Goal: Obtain resource: Download file/media

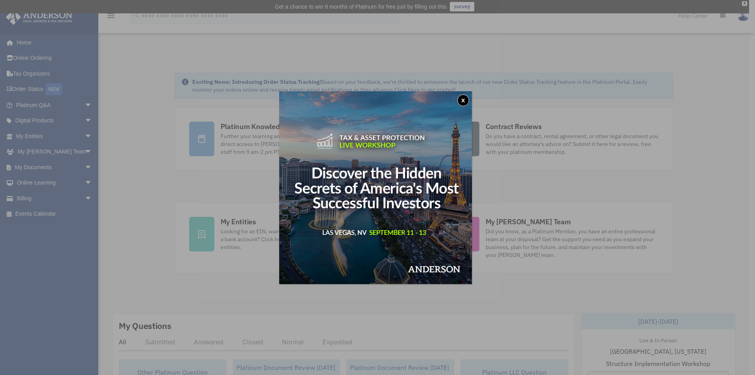
click at [254, 126] on div "x" at bounding box center [377, 187] width 755 height 375
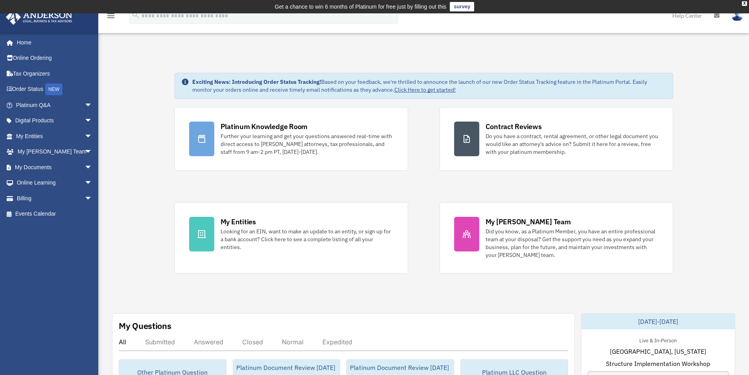
click at [254, 126] on div "Platinum Knowledge Room" at bounding box center [264, 127] width 87 height 10
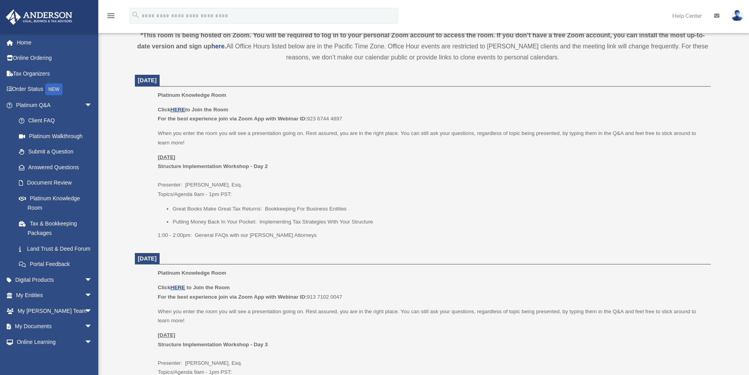
scroll to position [288, 0]
click at [178, 107] on u "HERE" at bounding box center [177, 109] width 15 height 6
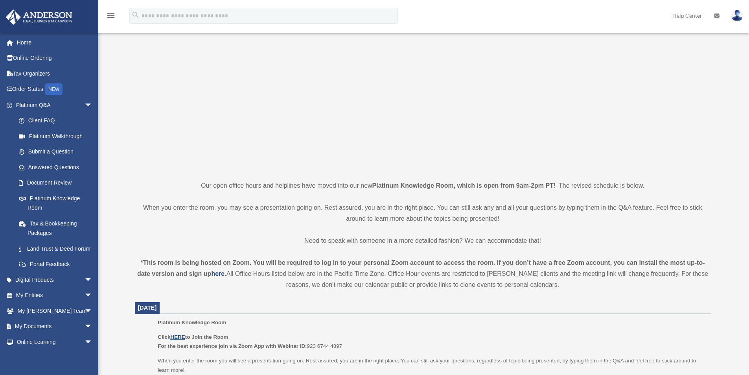
scroll to position [0, 0]
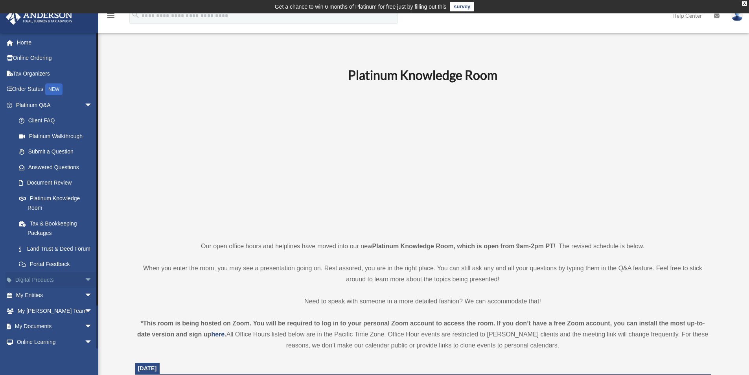
click at [85, 287] on span "arrow_drop_down" at bounding box center [93, 280] width 16 height 16
click at [85, 287] on span "arrow_drop_up" at bounding box center [93, 280] width 16 height 16
click at [85, 302] on span "arrow_drop_down" at bounding box center [93, 295] width 16 height 16
click at [85, 302] on span "arrow_drop_up" at bounding box center [93, 295] width 16 height 16
click at [85, 319] on span "arrow_drop_down" at bounding box center [93, 311] width 16 height 16
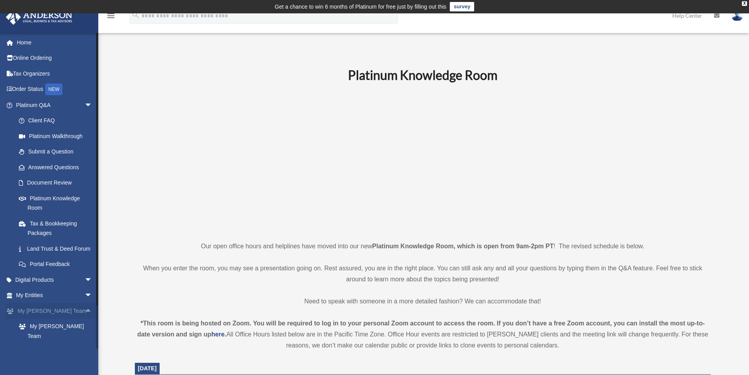
click at [85, 319] on span "arrow_drop_up" at bounding box center [93, 311] width 16 height 16
click at [85, 335] on span "arrow_drop_down" at bounding box center [93, 327] width 16 height 16
click at [85, 335] on span "arrow_drop_up" at bounding box center [93, 327] width 16 height 16
click at [85, 335] on span "arrow_drop_down" at bounding box center [93, 327] width 16 height 16
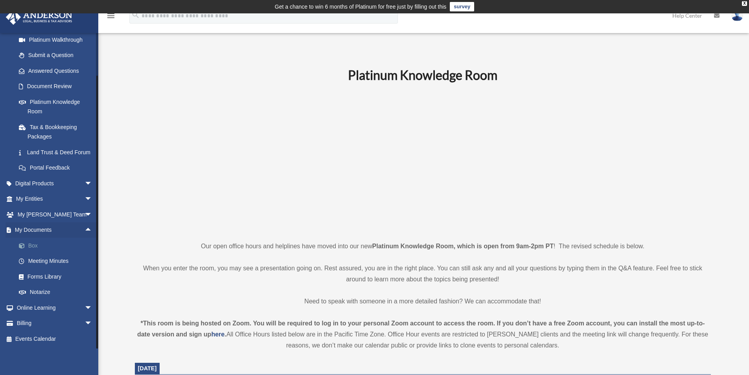
click at [32, 243] on link "Box" at bounding box center [57, 246] width 93 height 16
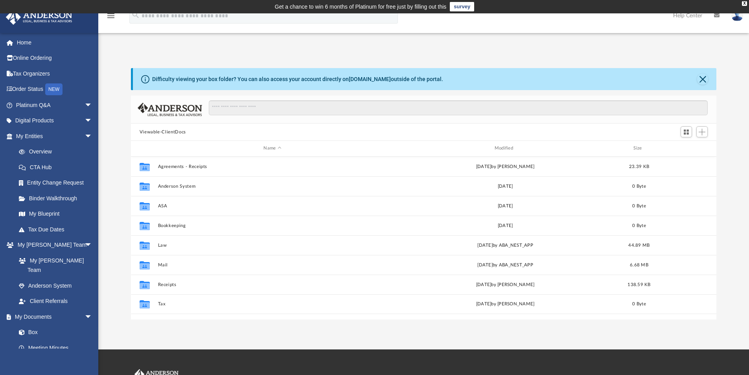
scroll to position [173, 580]
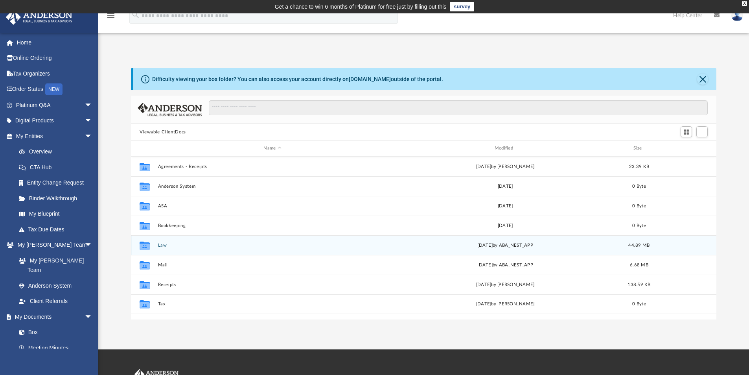
click at [164, 244] on button "Law" at bounding box center [272, 245] width 229 height 5
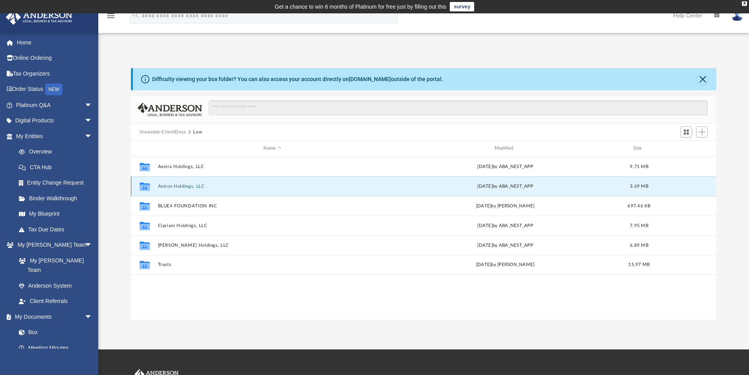
click at [183, 184] on button "Astron Holdings, LLC" at bounding box center [272, 186] width 229 height 5
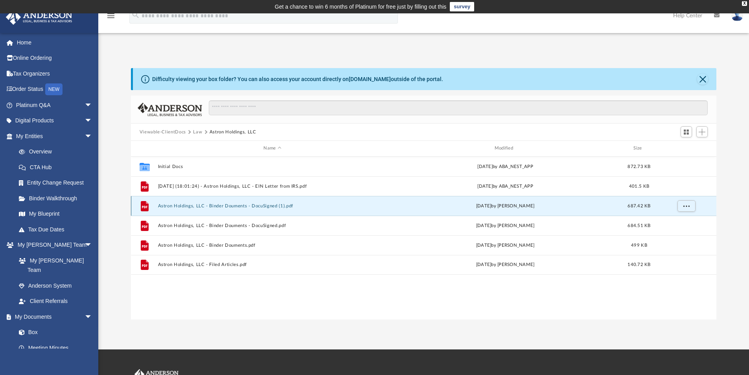
click at [232, 204] on button "Astron Holdings, LLC - Binder Douments - DocuSigned (1).pdf" at bounding box center [272, 205] width 229 height 5
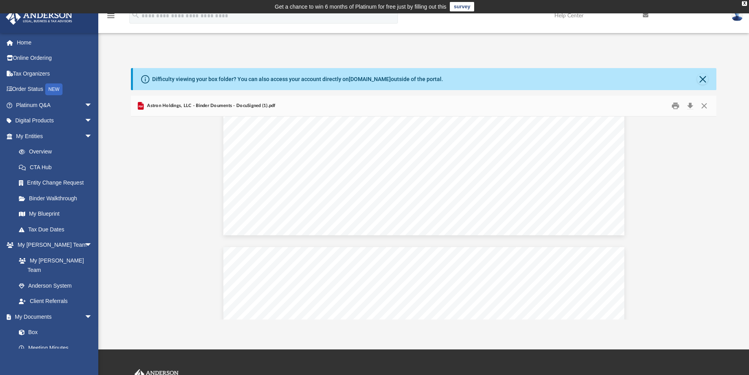
scroll to position [2674, 0]
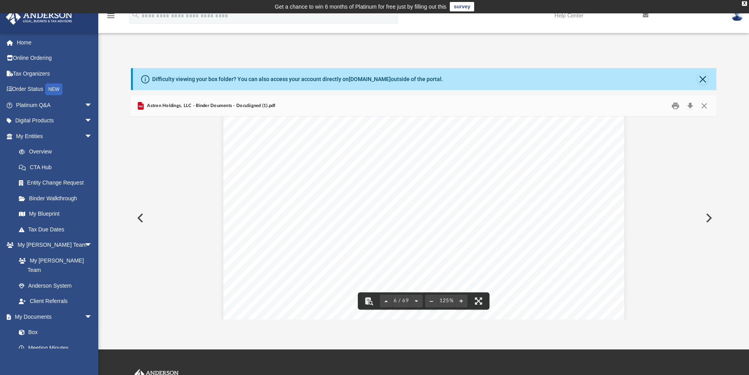
click at [141, 217] on button "Preview" at bounding box center [139, 218] width 17 height 22
click at [706, 103] on button "Close" at bounding box center [704, 106] width 14 height 12
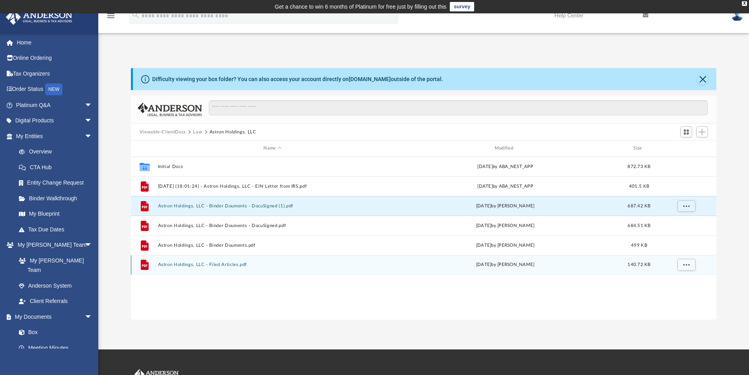
click at [215, 261] on div "File Astron Holdings, LLC - Filed Articles.pdf [DATE] by [PERSON_NAME] 140.72 KB" at bounding box center [424, 265] width 586 height 20
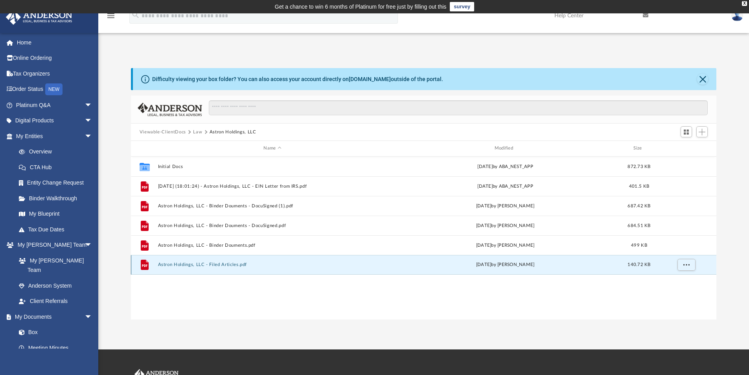
click at [215, 263] on button "Astron Holdings, LLC - Filed Articles.pdf" at bounding box center [272, 264] width 229 height 5
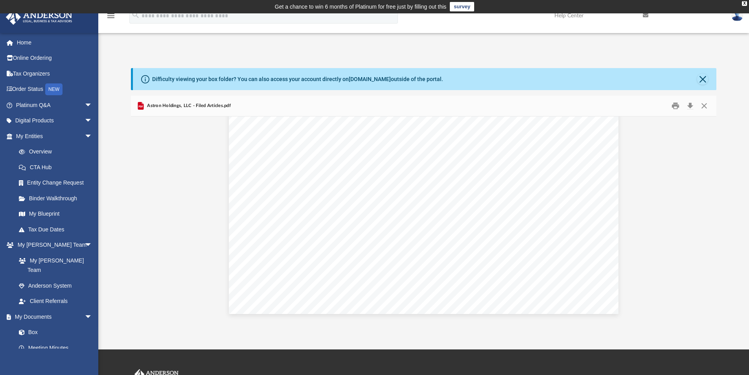
scroll to position [1422, 0]
click at [705, 101] on button "Close" at bounding box center [704, 106] width 14 height 12
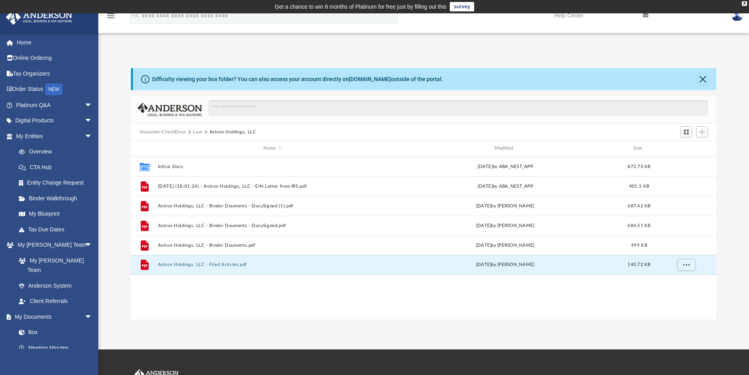
click at [197, 132] on button "Law" at bounding box center [197, 132] width 9 height 7
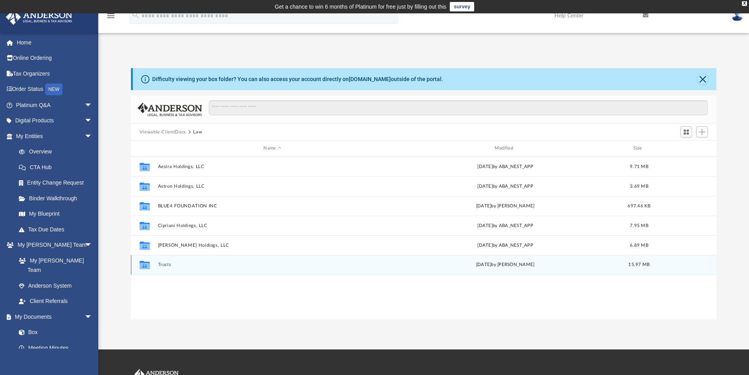
click at [164, 263] on button "Trusts" at bounding box center [272, 264] width 229 height 5
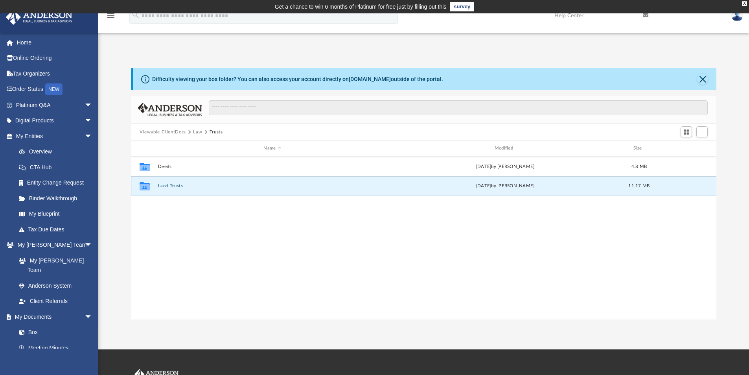
click at [170, 184] on button "Land Trusts" at bounding box center [272, 185] width 229 height 5
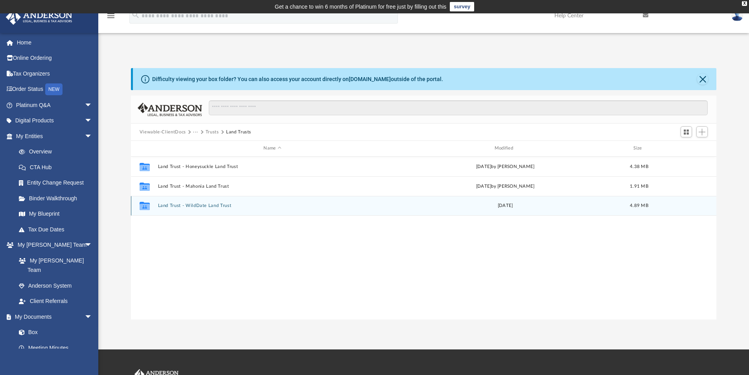
click at [200, 203] on button "Land Trust - WildDate Land Trust" at bounding box center [272, 205] width 229 height 5
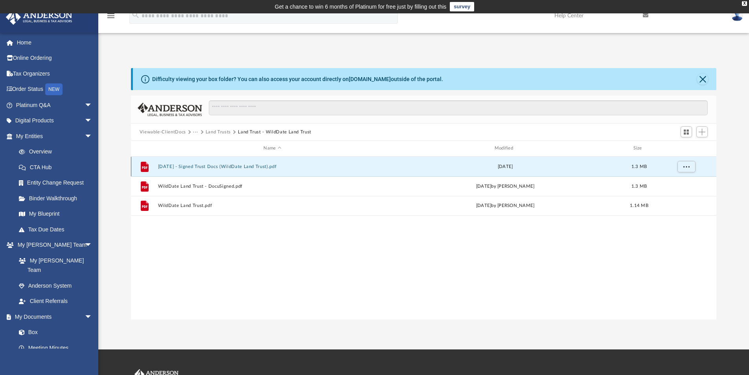
click at [223, 164] on button "[DATE] - Signed Trust Docs (WildDate Land Trust).pdf" at bounding box center [272, 166] width 229 height 5
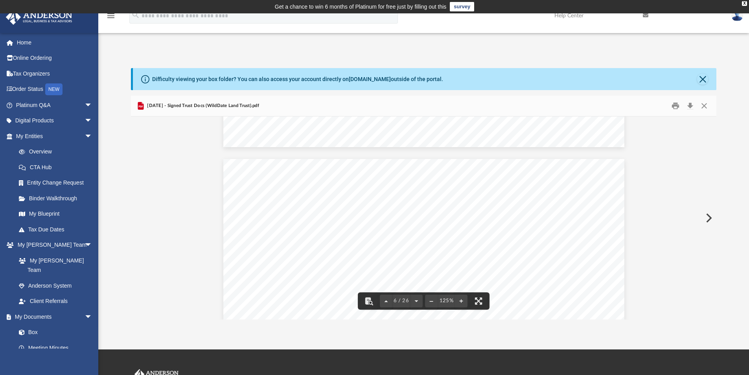
scroll to position [2596, 0]
click at [703, 77] on button "Close" at bounding box center [702, 79] width 11 height 11
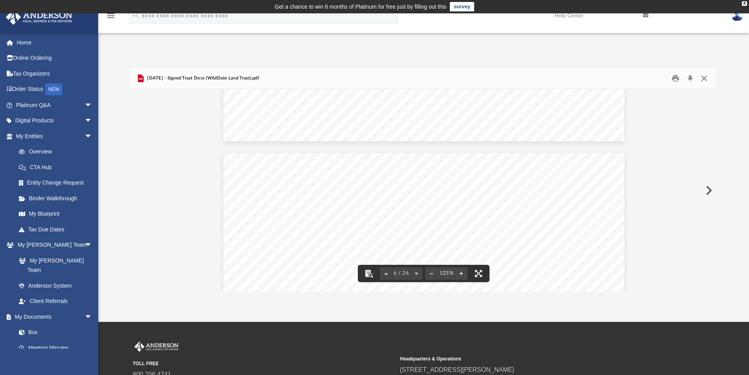
click at [704, 77] on button "Close" at bounding box center [704, 78] width 14 height 12
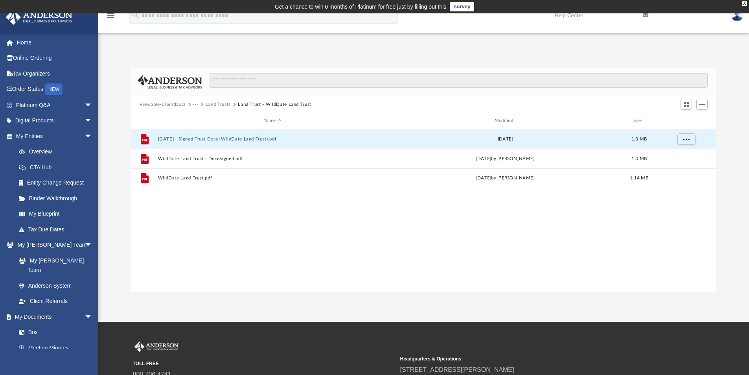
click at [222, 102] on button "Land Trusts" at bounding box center [218, 104] width 25 height 7
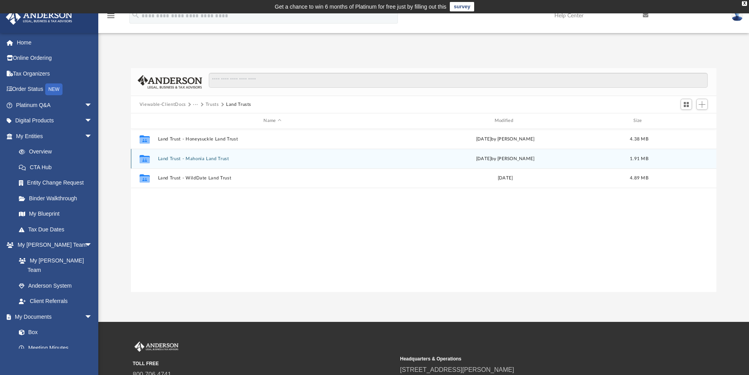
click at [195, 155] on div "Collaborated Folder Land Trust - Mahonia Land Trust [DATE] by [PERSON_NAME] 1.9…" at bounding box center [424, 159] width 586 height 20
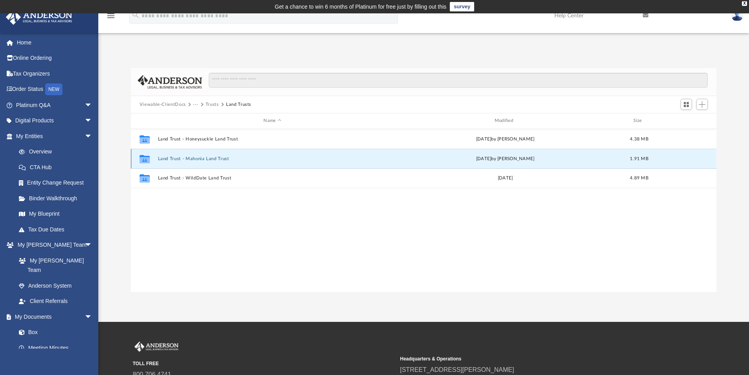
click at [195, 157] on button "Land Trust - Mahonia Land Trust" at bounding box center [272, 158] width 229 height 5
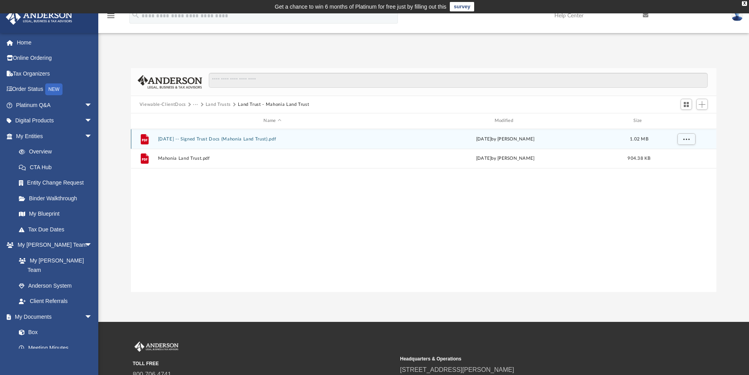
click at [221, 138] on button "[DATE] -- Signed Trust Docs (Mahonia Land Trust).pdf" at bounding box center [272, 138] width 229 height 5
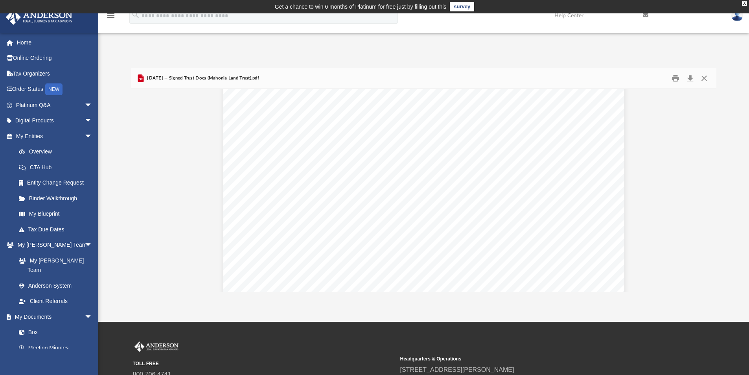
scroll to position [4798, 0]
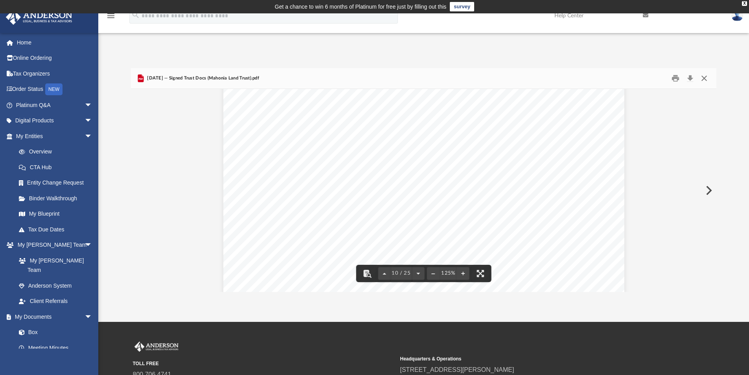
click at [706, 75] on button "Close" at bounding box center [704, 78] width 14 height 12
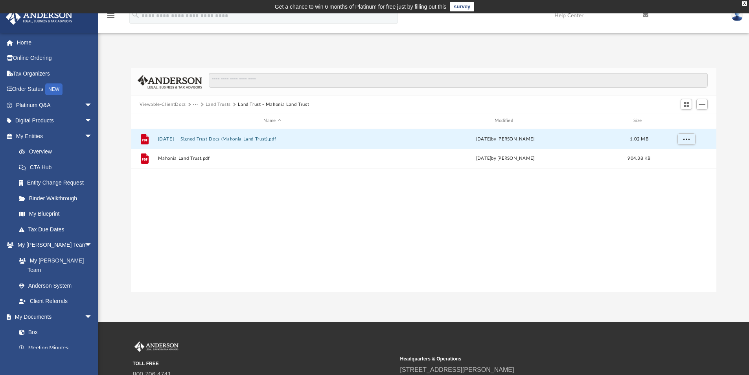
click at [220, 102] on button "Land Trusts" at bounding box center [218, 104] width 25 height 7
click at [201, 138] on button "Land Trust - Honeysuckle Land Trust" at bounding box center [272, 138] width 229 height 5
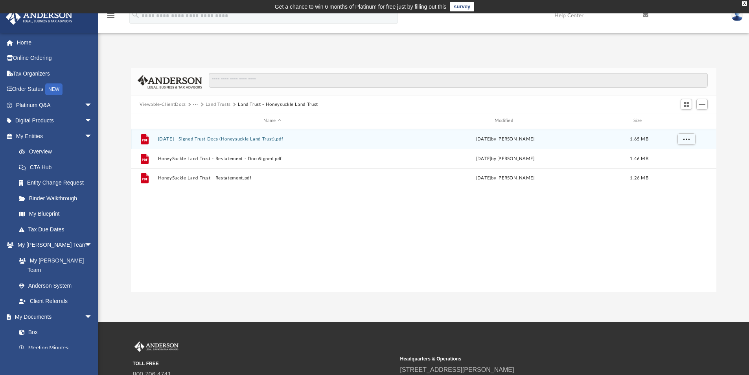
click at [247, 137] on button "[DATE] - Signed Trust Docs (Honeysuckle Land Trust).pdf" at bounding box center [272, 138] width 229 height 5
